Goal: Information Seeking & Learning: Check status

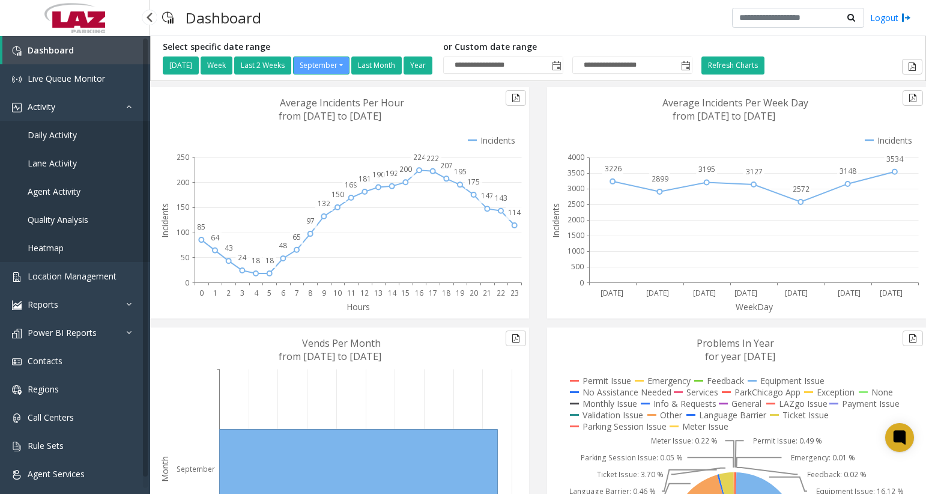
click at [67, 186] on span "Agent Activity" at bounding box center [54, 191] width 53 height 11
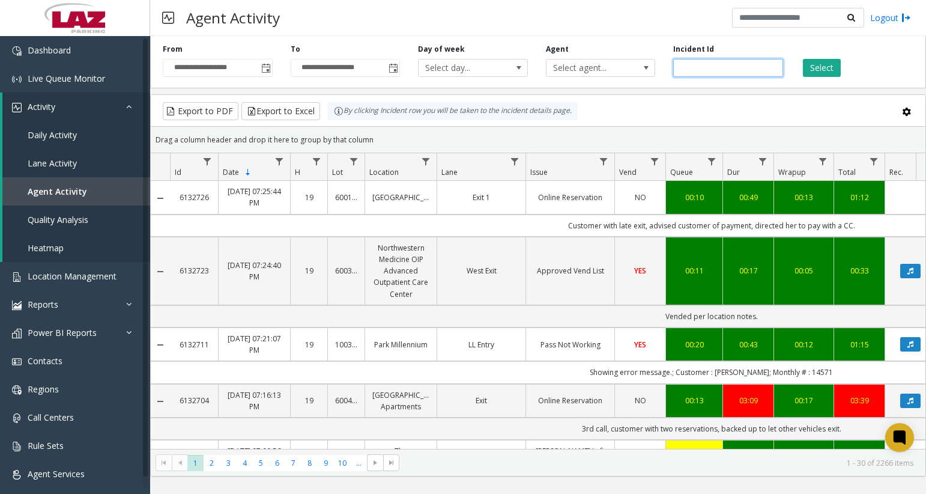
click at [733, 72] on input "number" at bounding box center [728, 68] width 110 height 18
click at [592, 68] on span "Select agent..." at bounding box center [589, 67] width 86 height 17
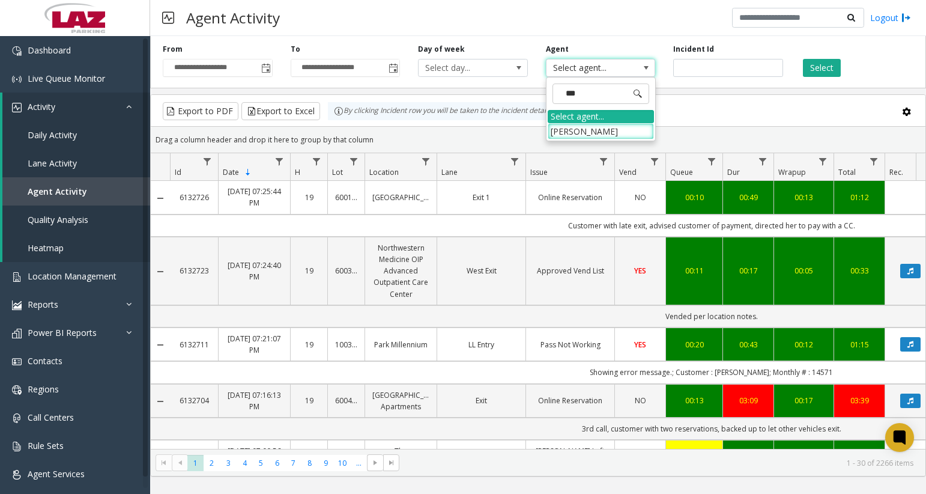
type input "***"
drag, startPoint x: 591, startPoint y: 68, endPoint x: 573, endPoint y: 133, distance: 66.9
click at [573, 133] on li "[PERSON_NAME]" at bounding box center [601, 131] width 106 height 16
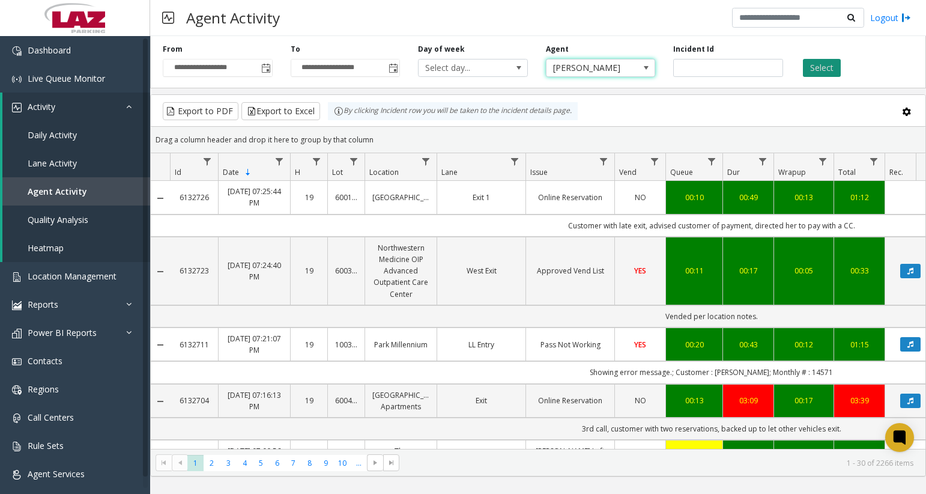
click at [814, 70] on button "Select" at bounding box center [822, 68] width 38 height 18
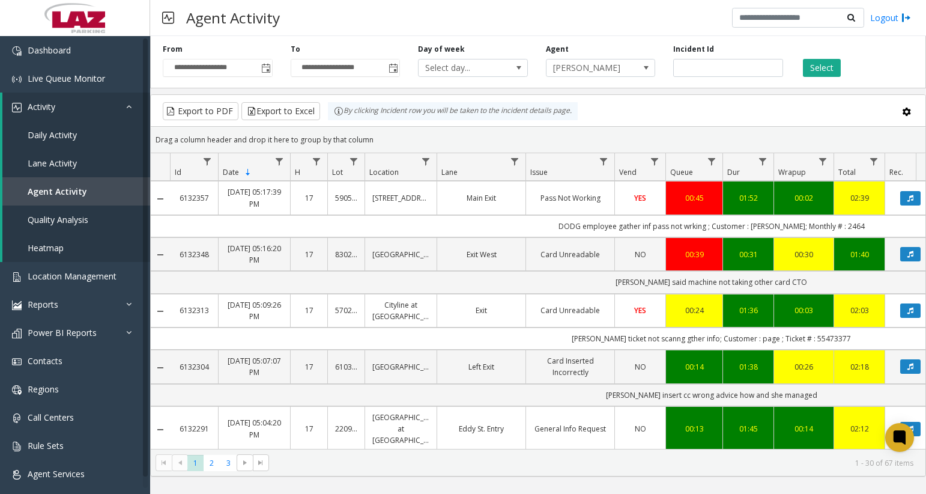
scroll to position [1449, 0]
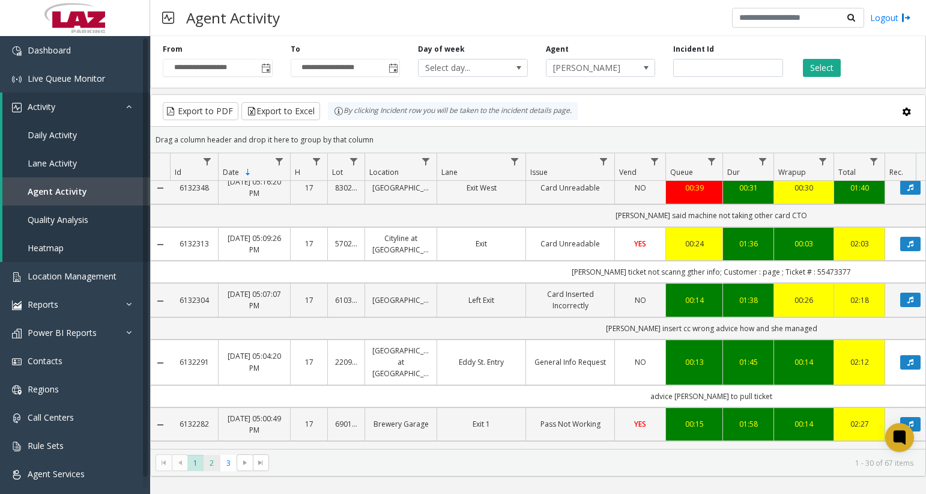
click at [211, 460] on span "2" at bounding box center [212, 462] width 16 height 16
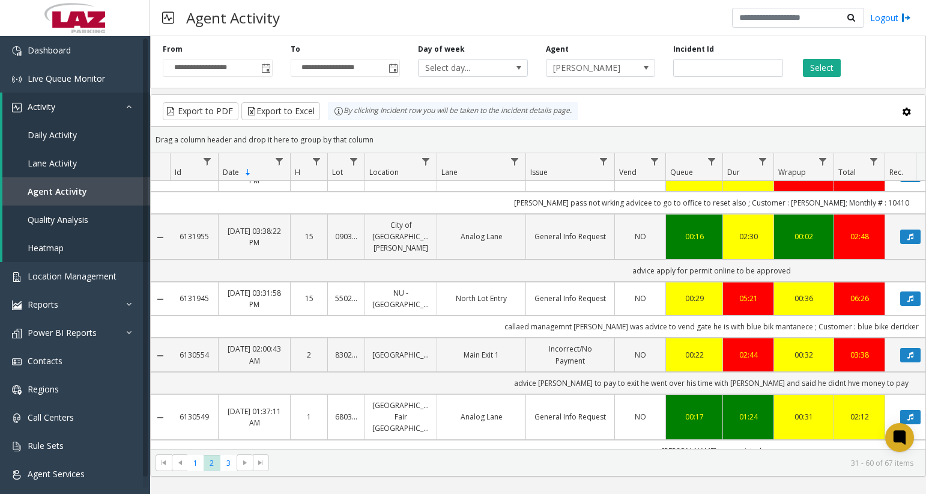
scroll to position [841, 0]
